Goal: Task Accomplishment & Management: Manage account settings

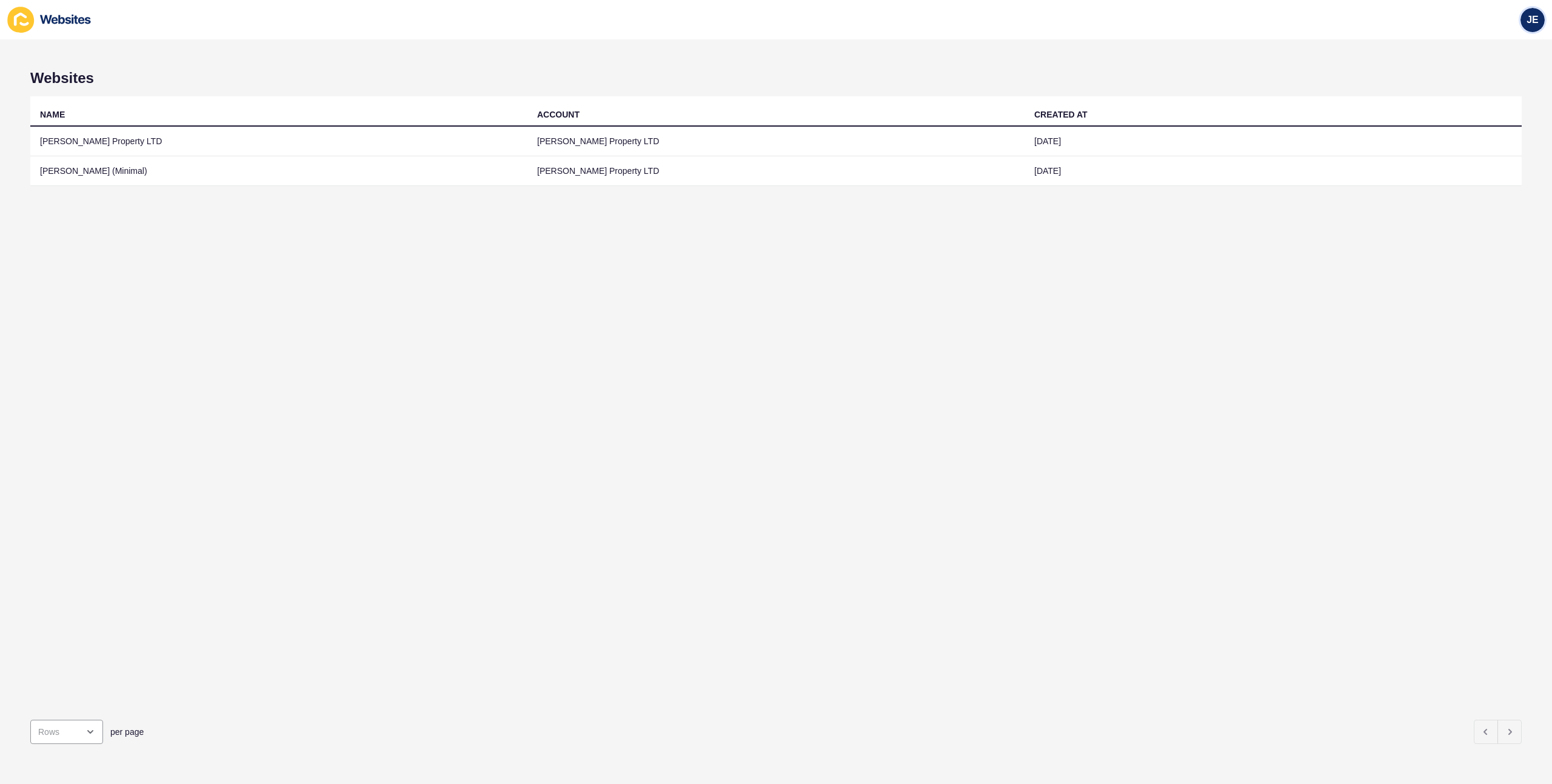
click at [1525, 23] on div "JE" at bounding box center [1533, 20] width 24 height 24
click at [1483, 94] on link "Logout" at bounding box center [1504, 101] width 89 height 27
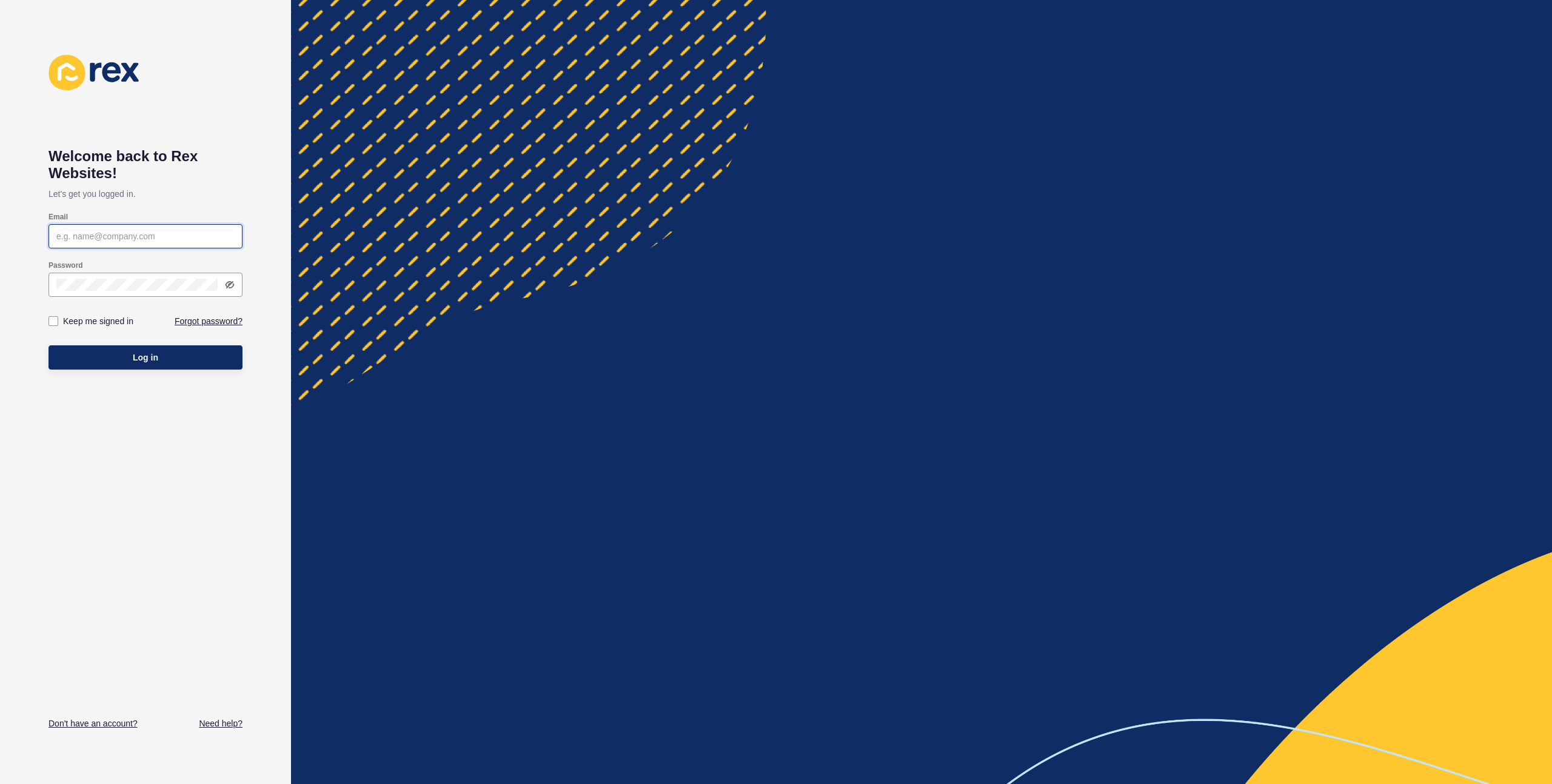
type input "[EMAIL_ADDRESS][PERSON_NAME][DOMAIN_NAME]"
click at [125, 362] on button "Log in" at bounding box center [145, 358] width 194 height 24
type input "[EMAIL_ADDRESS][PERSON_NAME][DOMAIN_NAME]"
click at [139, 362] on span "Log in" at bounding box center [145, 357] width 26 height 12
